Goal: Task Accomplishment & Management: Complete application form

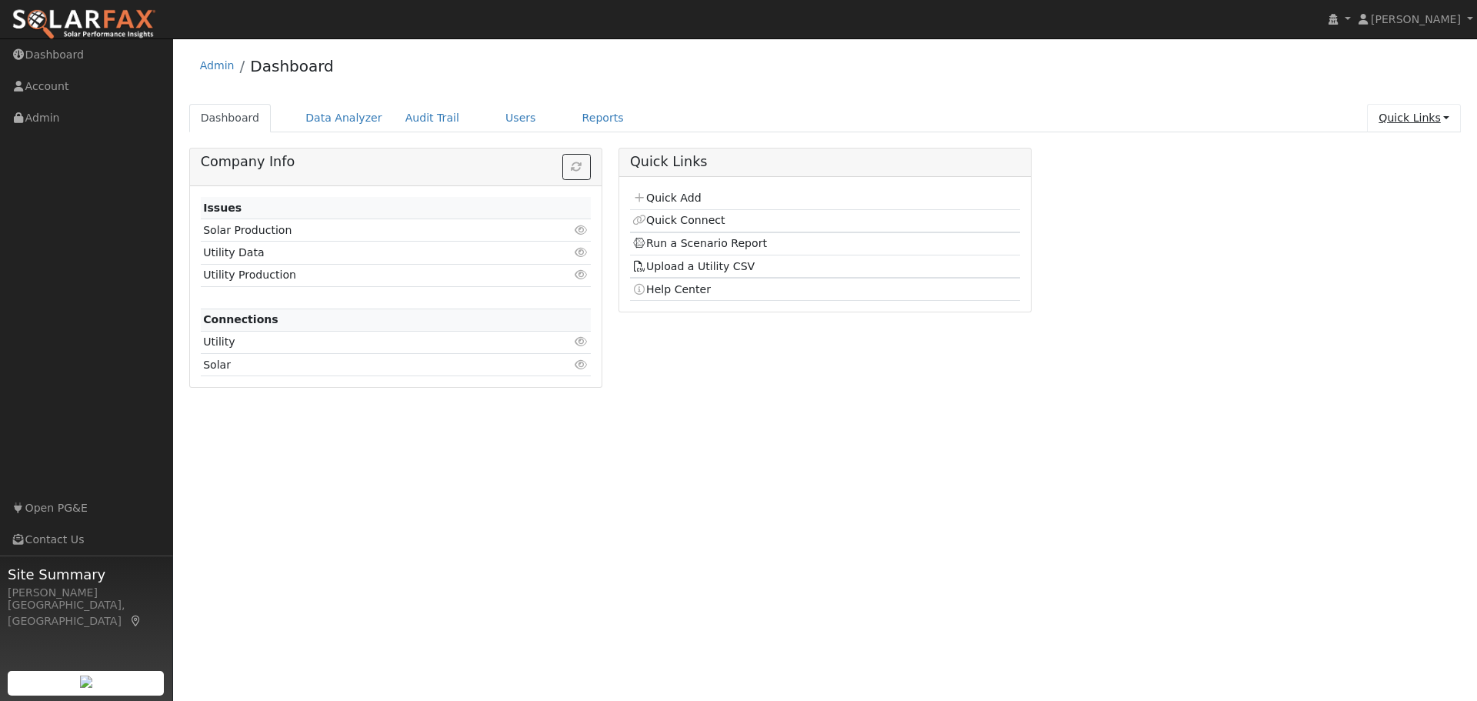
click at [1415, 114] on link "Quick Links" at bounding box center [1414, 118] width 94 height 28
click at [1393, 152] on link "Quick Add" at bounding box center [1383, 151] width 156 height 22
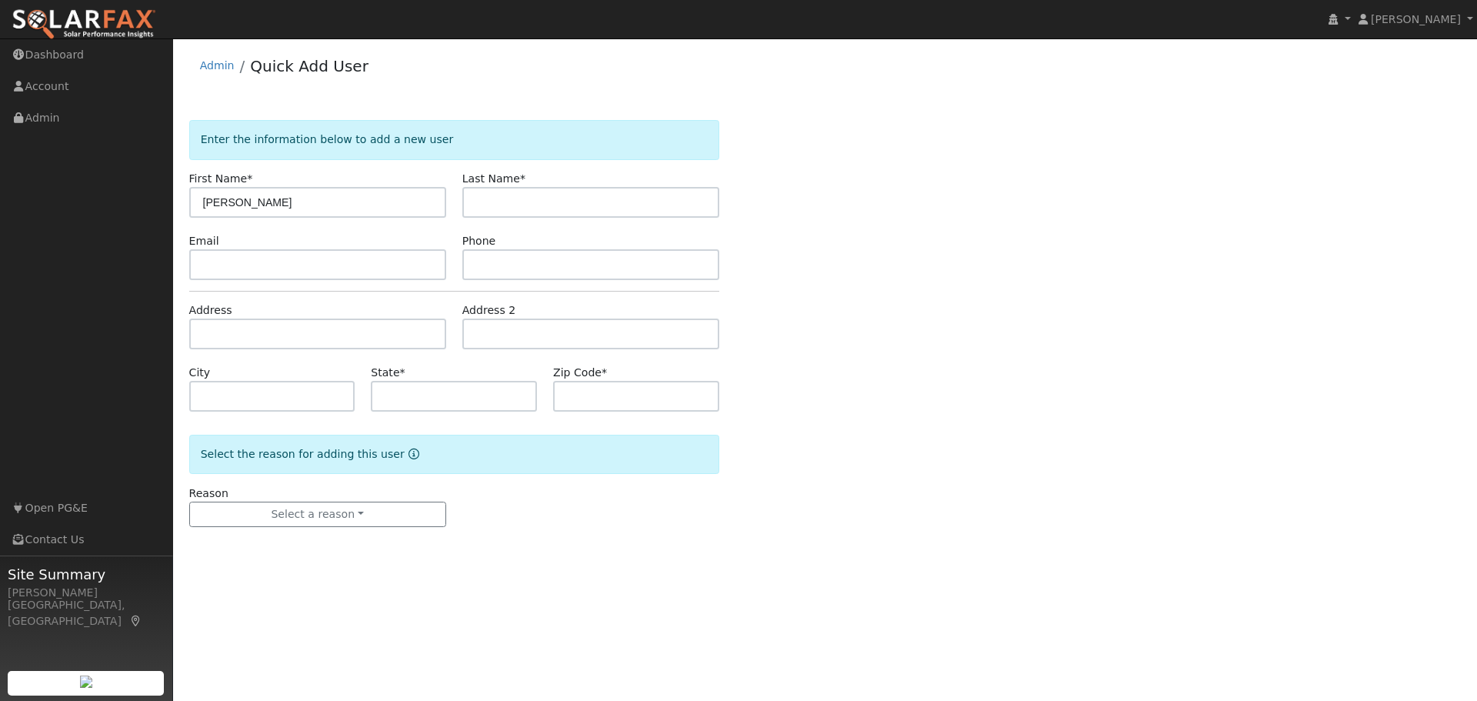
type input "Eric"
type input "Wilson"
click at [201, 258] on input "text" at bounding box center [317, 264] width 257 height 31
paste input "ericgerlachwilson@att.net"
type input "ericgerlachwilson@att.net"
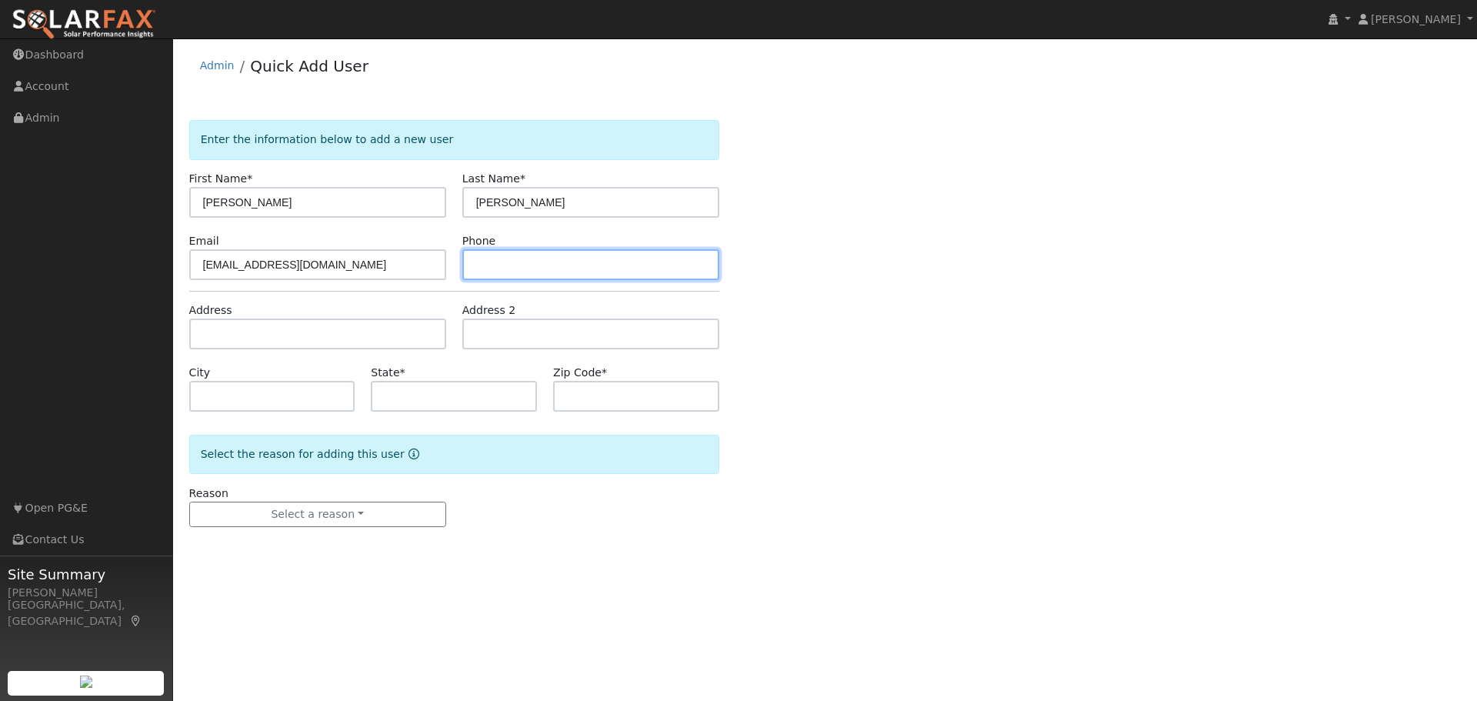
click at [503, 266] on input "text" at bounding box center [590, 264] width 257 height 31
paste input "(510) 928-5562"
type input "(510) 928-5562"
click at [1041, 319] on div "Enter the information below to add a new user First Name * Eric Last Name * Wil…" at bounding box center [825, 339] width 1273 height 438
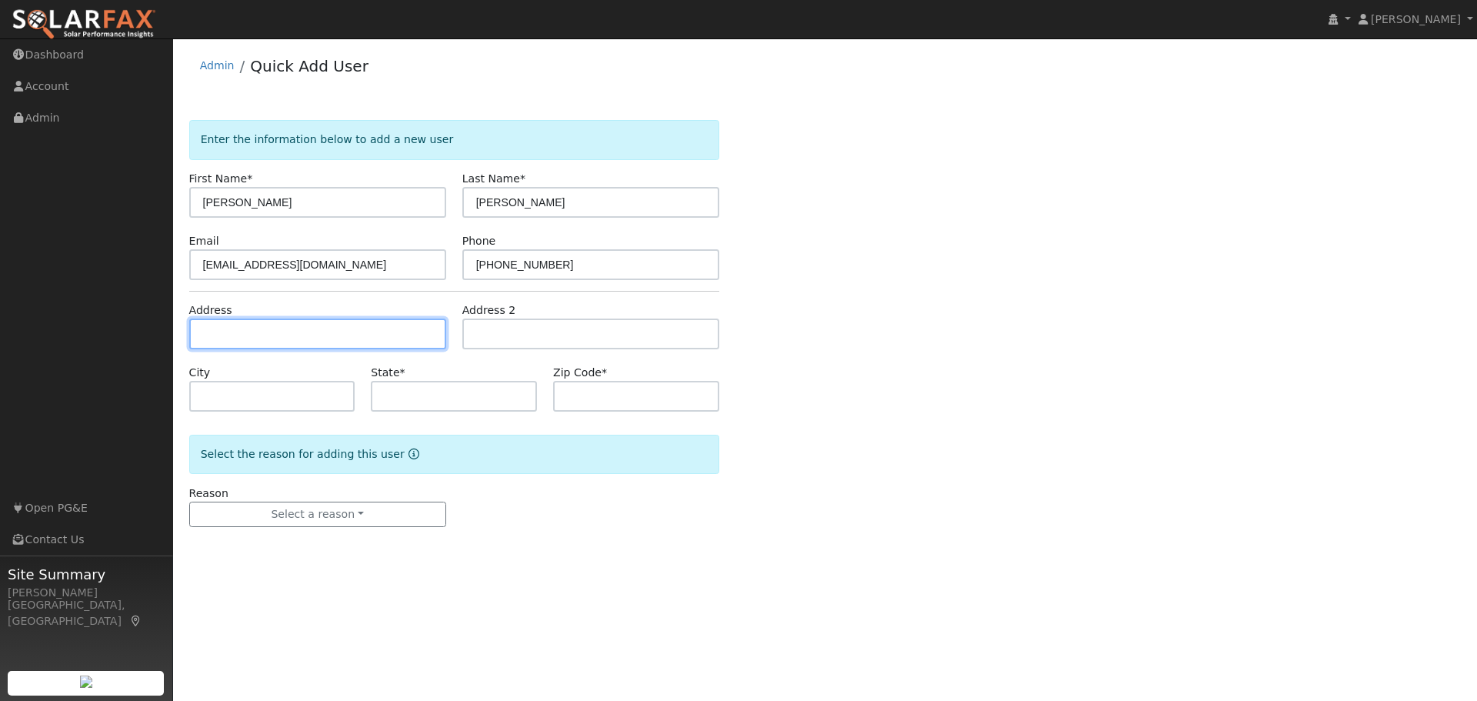
click at [242, 329] on input "text" at bounding box center [317, 334] width 257 height 31
type input "[STREET_ADDRESS]"
type input "Woodacre"
type input "CA"
type input "94973"
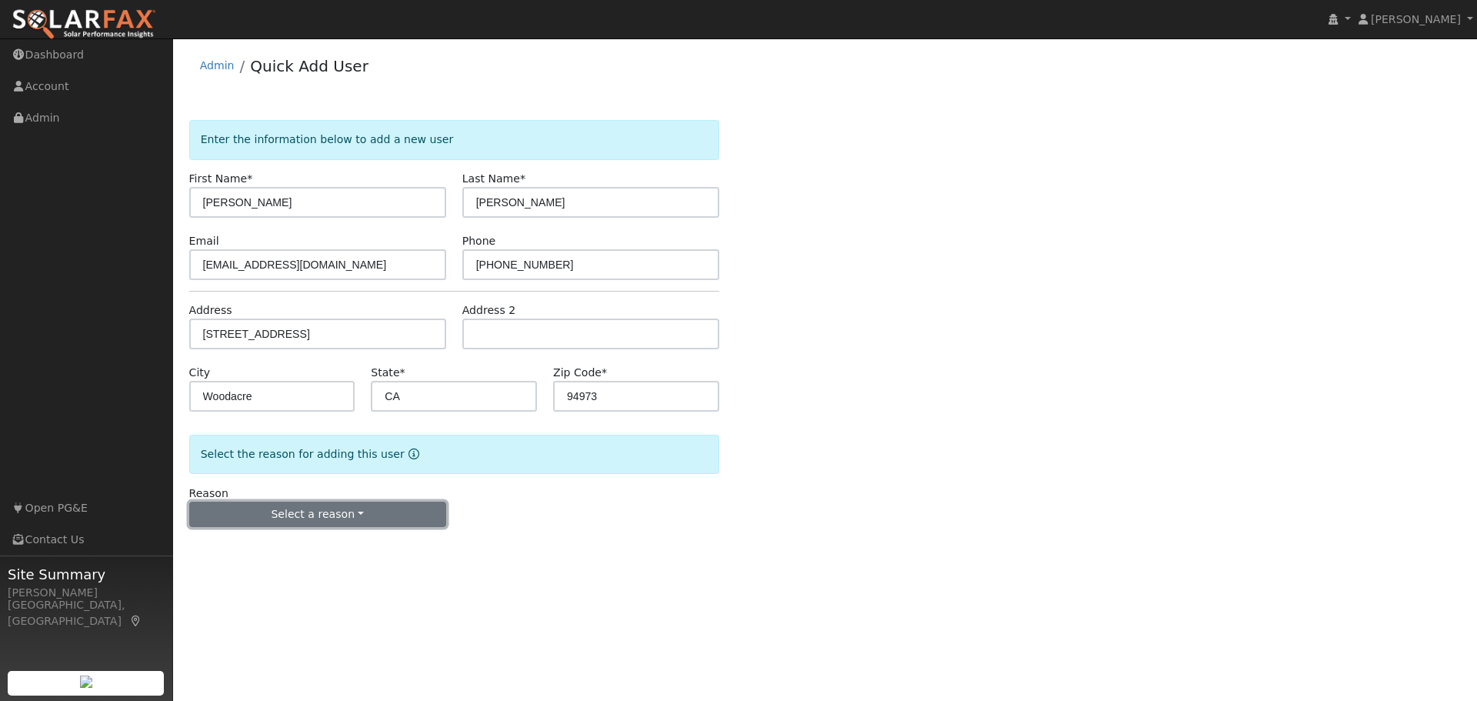
click at [307, 505] on button "Select a reason" at bounding box center [317, 515] width 257 height 26
click at [261, 550] on link "New lead" at bounding box center [275, 547] width 170 height 22
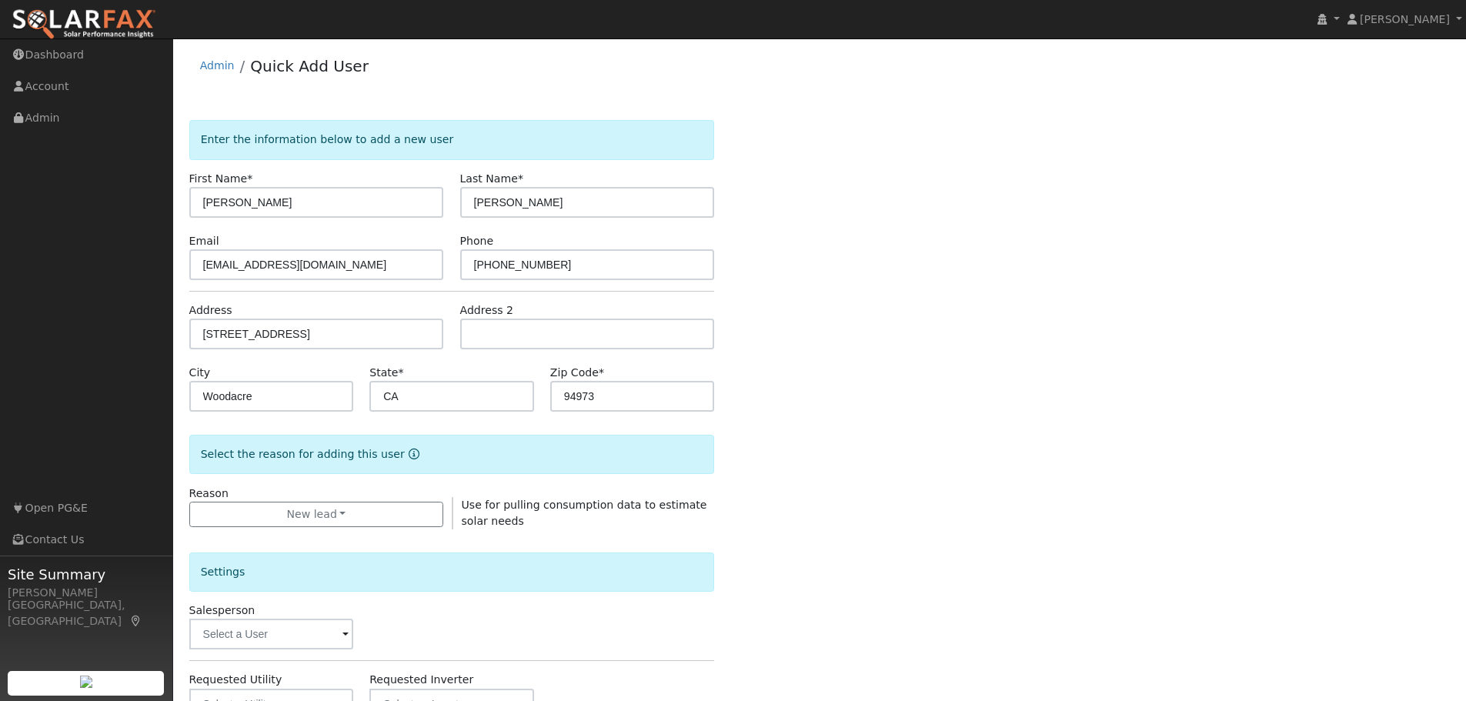
click at [1116, 430] on div "Enter the information below to add a new user First Name * Eric Last Name * Wil…" at bounding box center [819, 539] width 1261 height 838
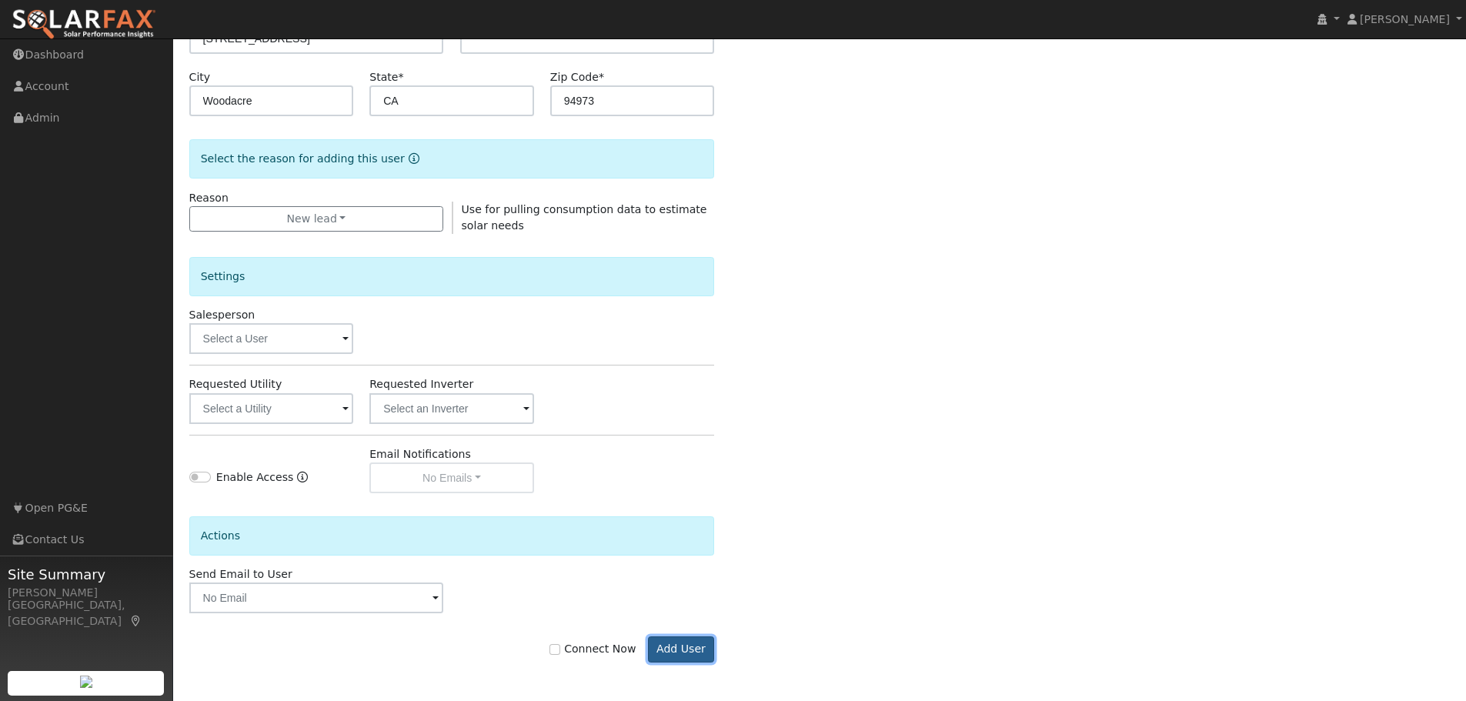
click at [699, 647] on button "Add User" at bounding box center [681, 649] width 67 height 26
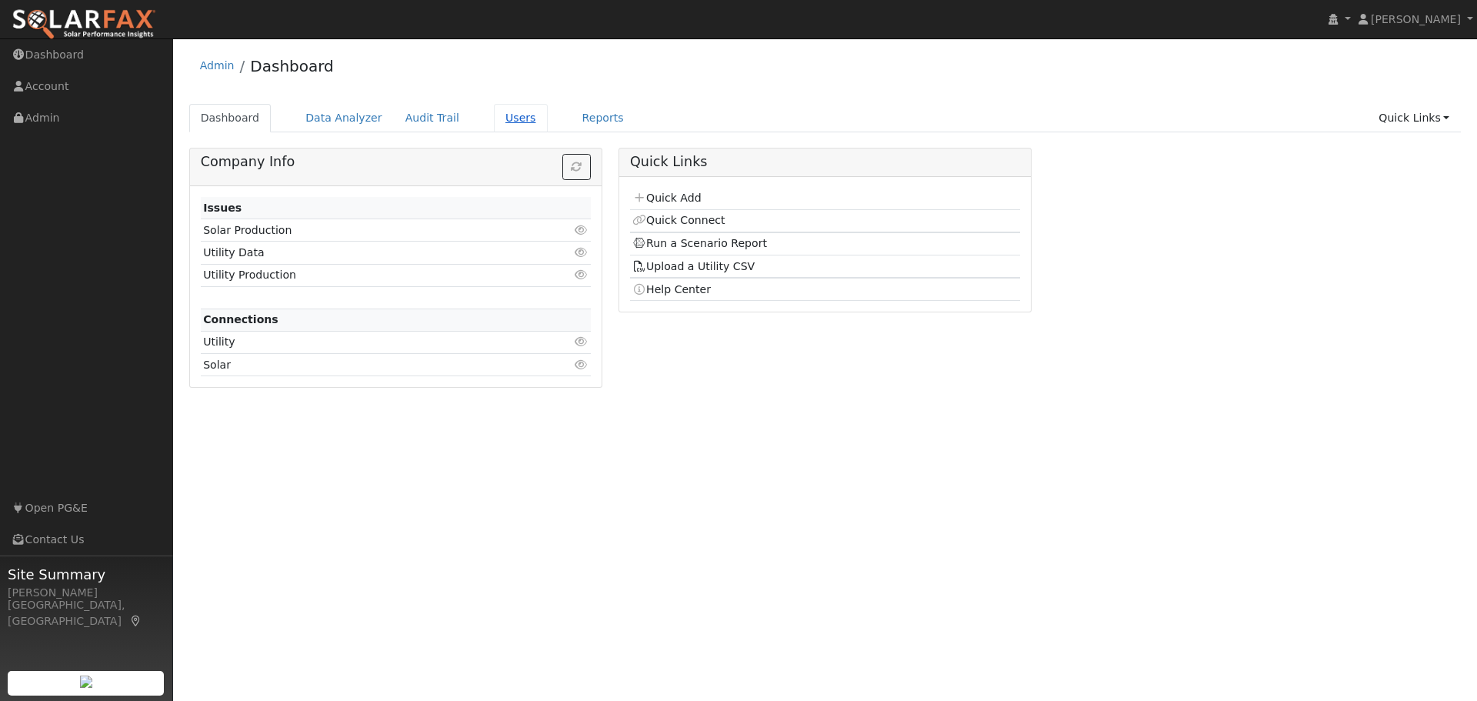
click at [496, 119] on link "Users" at bounding box center [521, 118] width 54 height 28
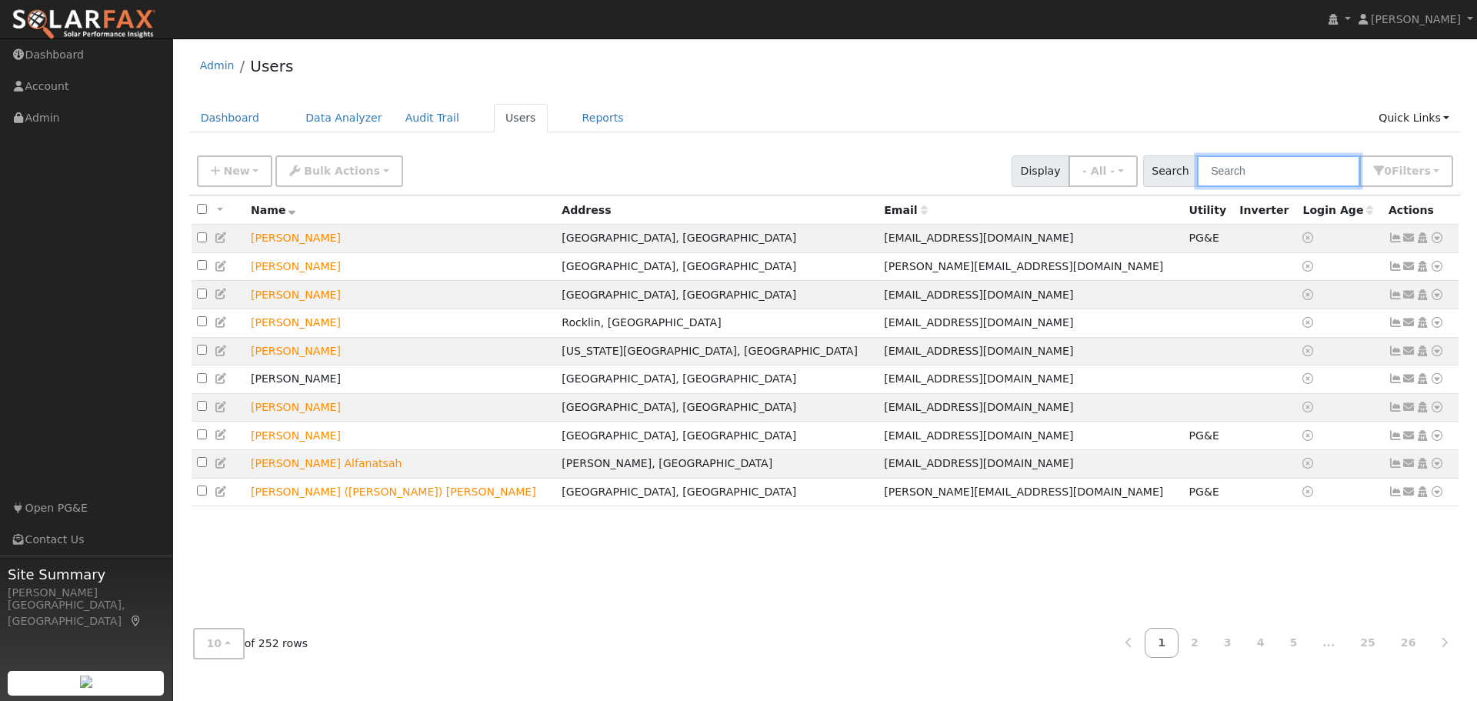
click at [1274, 174] on input "text" at bounding box center [1278, 171] width 163 height 32
type input "[PERSON_NAME]"
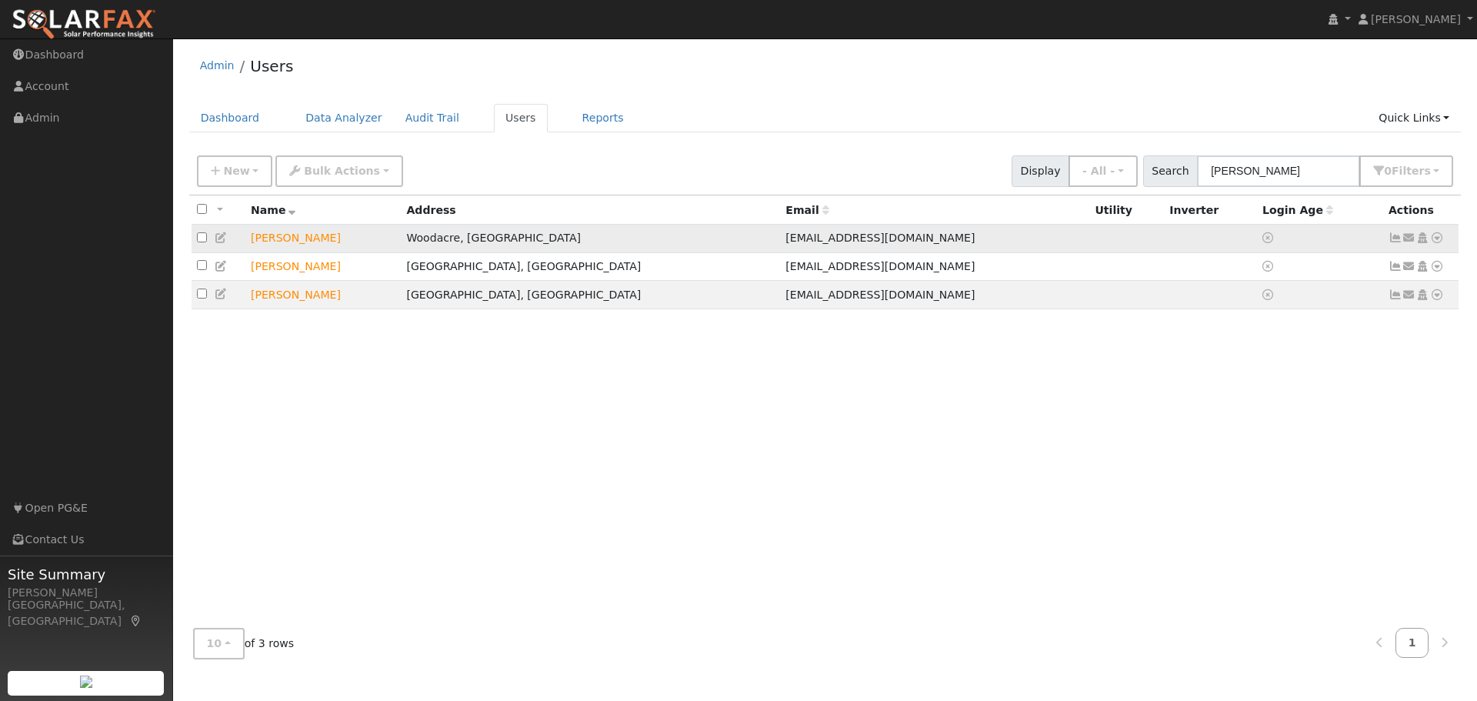
click at [1437, 242] on icon at bounding box center [1438, 237] width 14 height 11
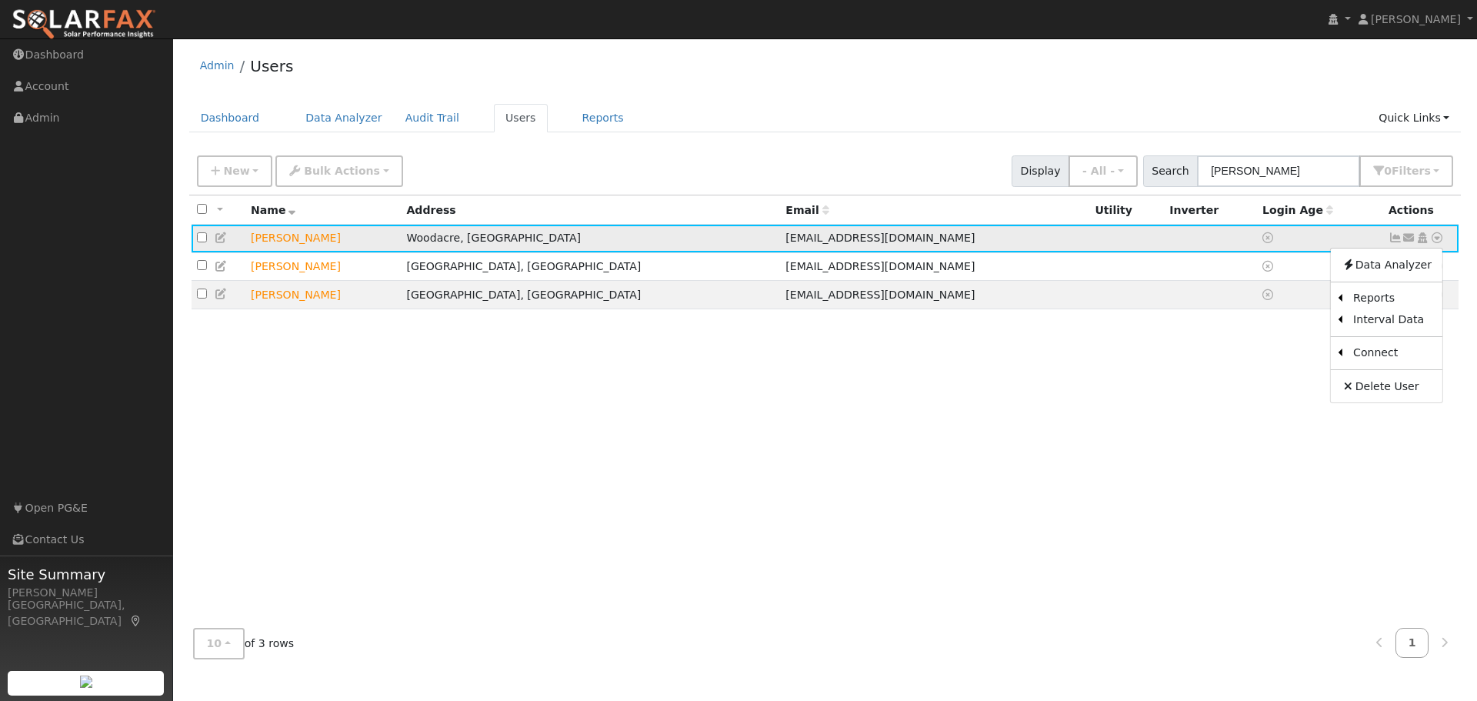
click at [1387, 278] on ul "Data Analyzer Reports Scenario Health Check Energy Audit Account Timeline User …" at bounding box center [1386, 325] width 113 height 155
click at [1439, 239] on icon at bounding box center [1438, 237] width 14 height 11
click at [1387, 261] on link "Data Analyzer" at bounding box center [1387, 265] width 112 height 22
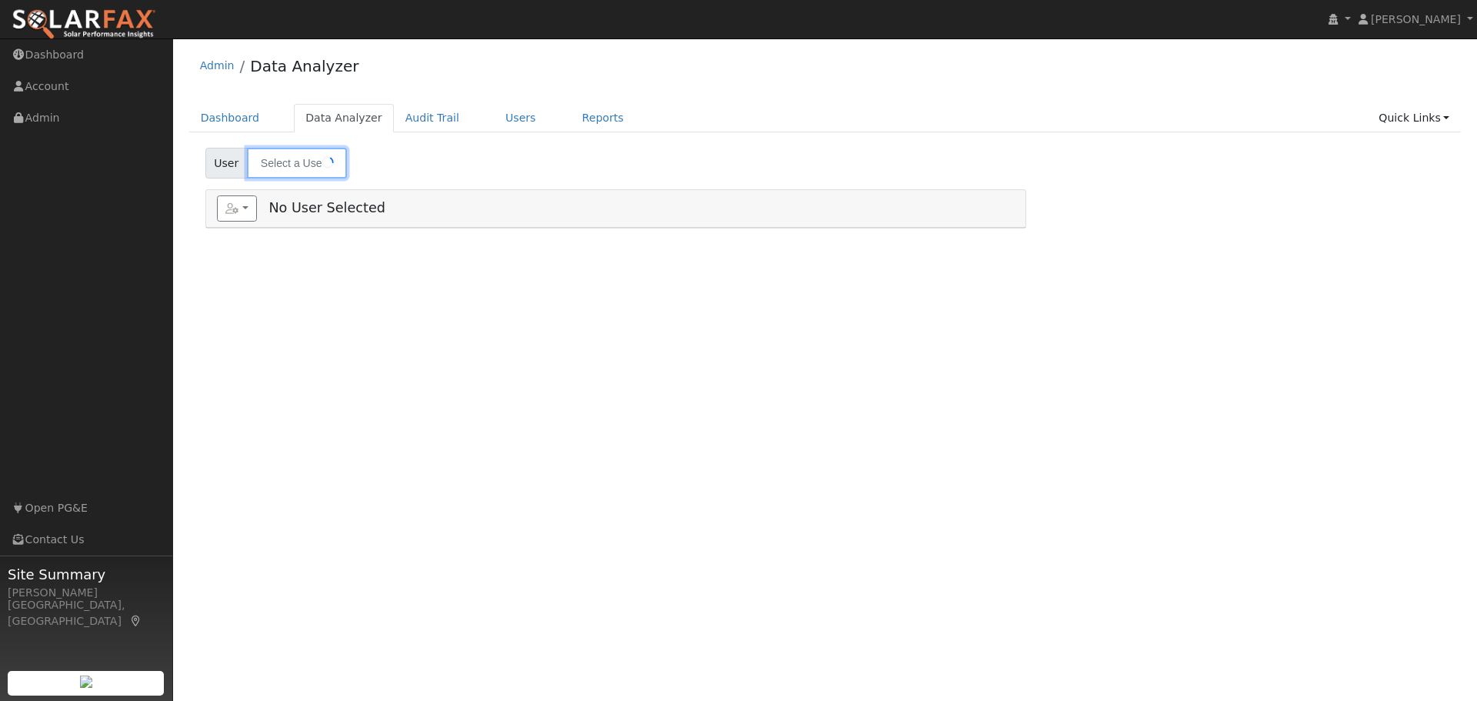
type input "[PERSON_NAME]"
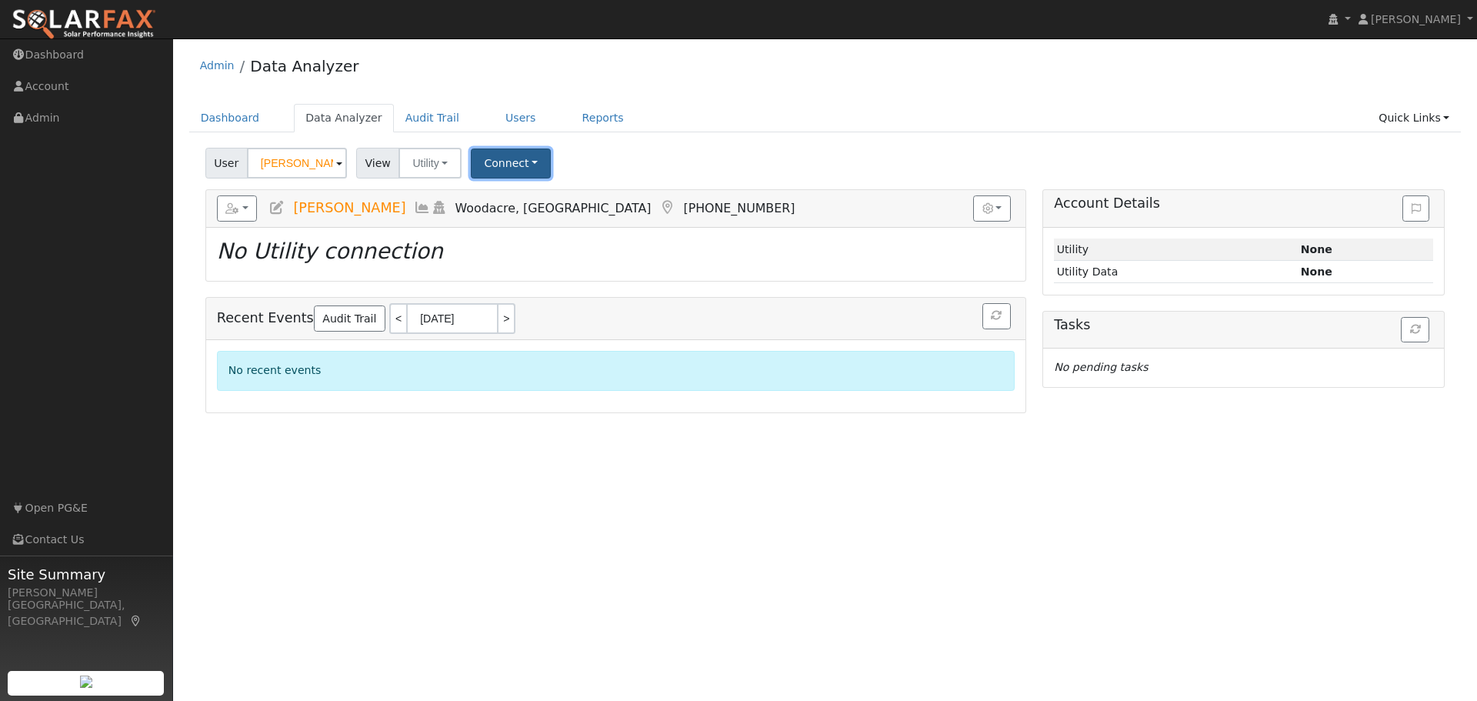
click at [494, 168] on button "Connect" at bounding box center [511, 164] width 80 height 30
click at [530, 200] on link "Select a Provider" at bounding box center [532, 197] width 120 height 22
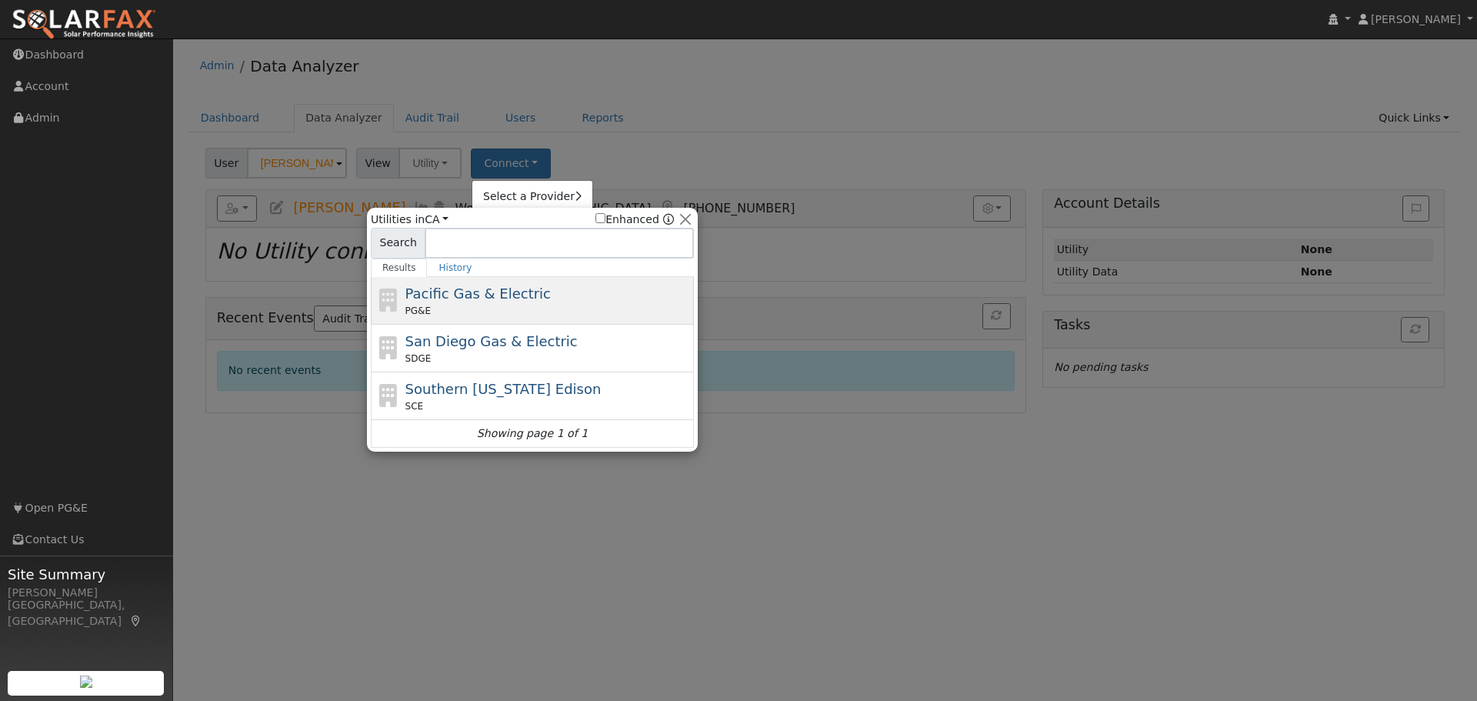
click at [504, 303] on div "Pacific Gas & Electric PG&E" at bounding box center [548, 300] width 285 height 35
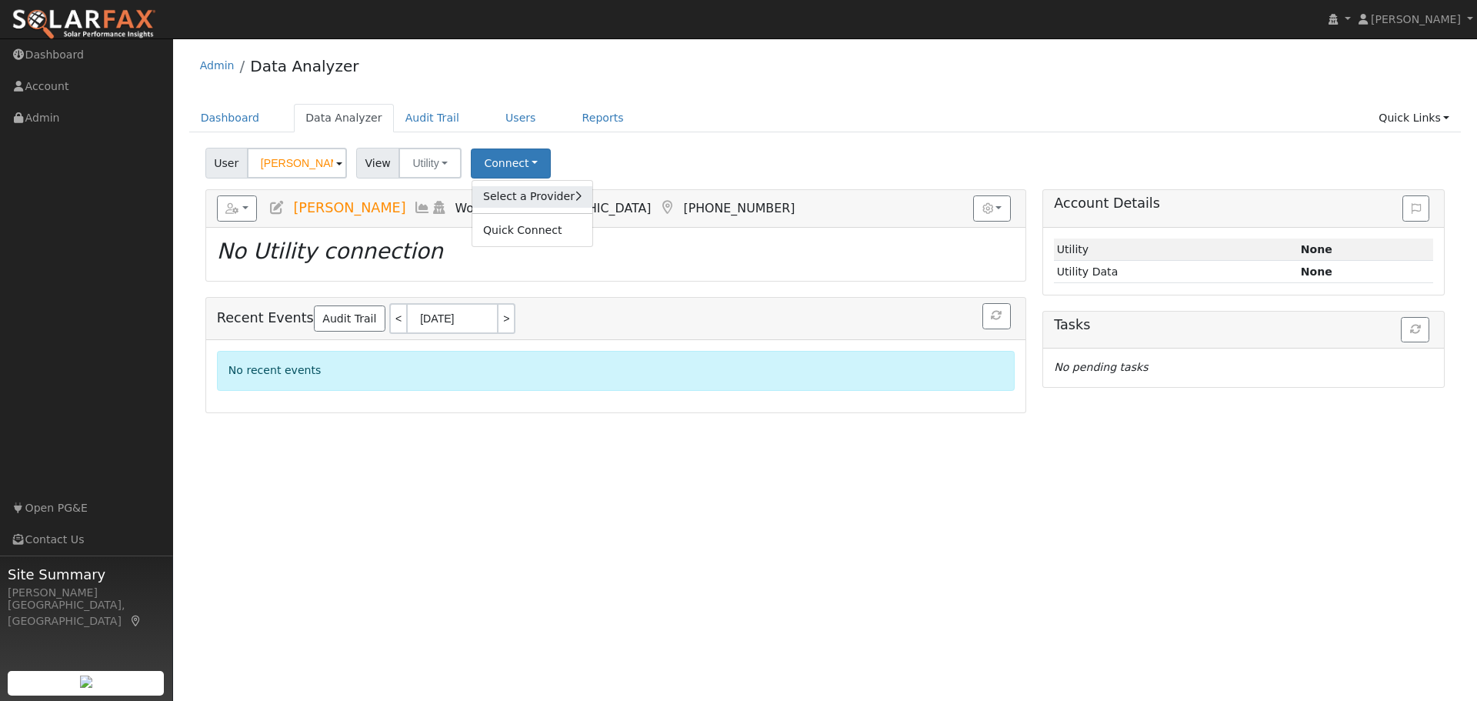
click at [498, 192] on link "Select a Provider" at bounding box center [532, 197] width 120 height 22
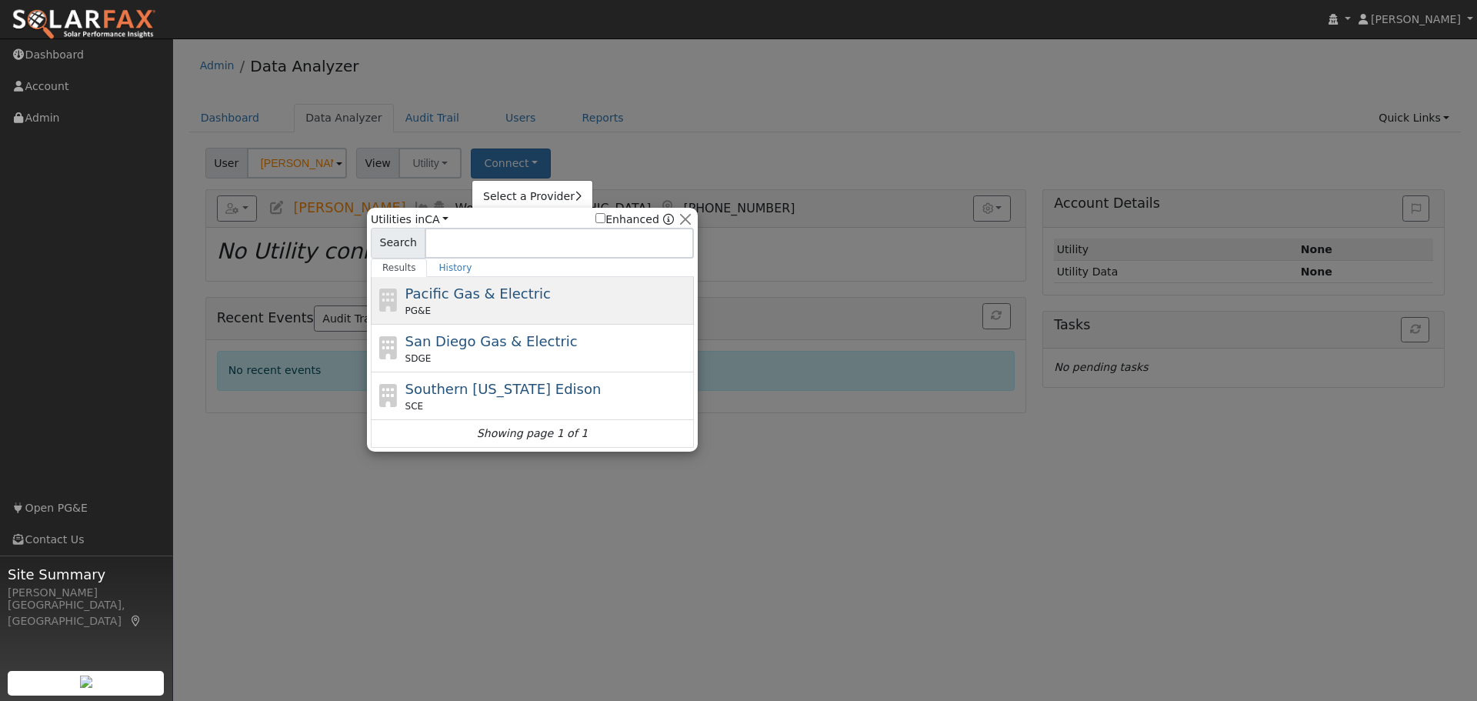
click at [511, 310] on div "PG&E" at bounding box center [548, 311] width 285 height 14
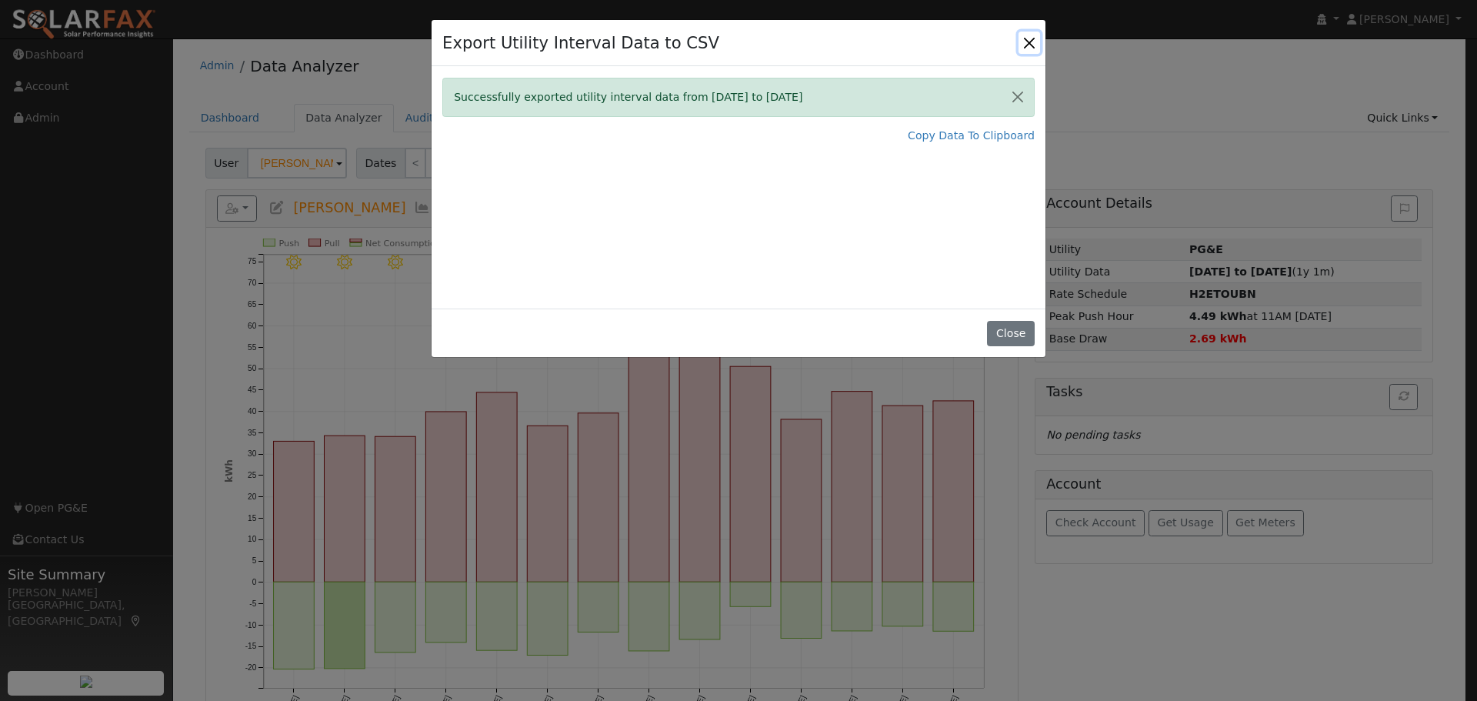
click at [1019, 42] on button "Close" at bounding box center [1030, 43] width 22 height 22
